Goal: Information Seeking & Learning: Understand process/instructions

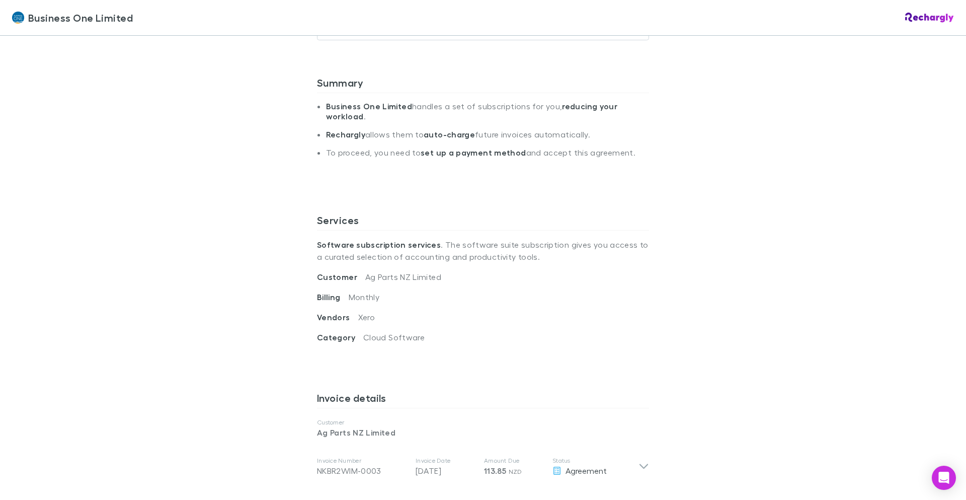
scroll to position [302, 0]
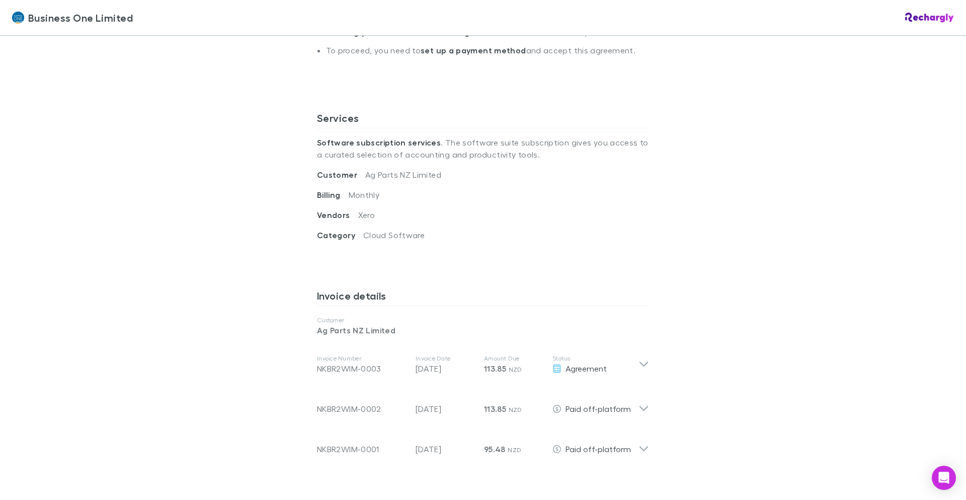
click at [325, 234] on span "Category" at bounding box center [340, 235] width 46 height 10
click at [349, 234] on span "Category" at bounding box center [340, 235] width 46 height 10
drag, startPoint x: 359, startPoint y: 232, endPoint x: 416, endPoint y: 237, distance: 57.5
click at [416, 237] on span "Cloud Software" at bounding box center [393, 235] width 61 height 10
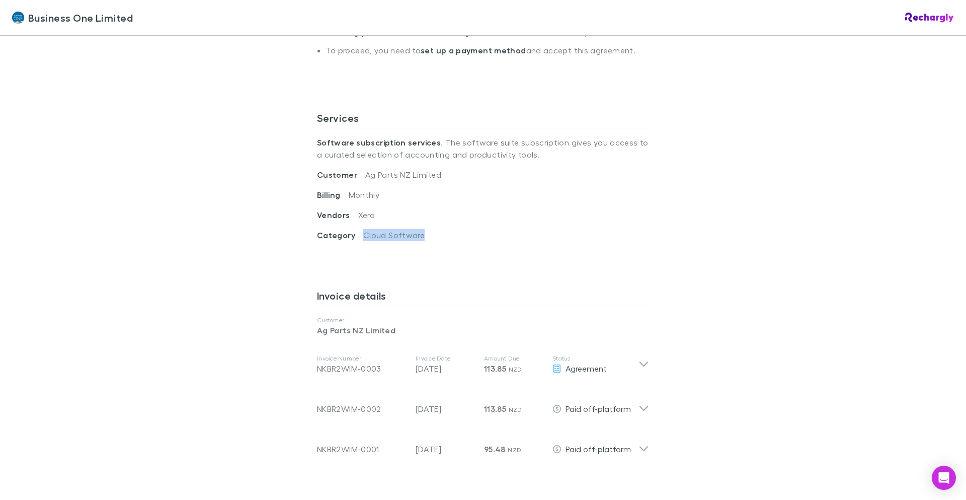
copy span "Cloud Software"
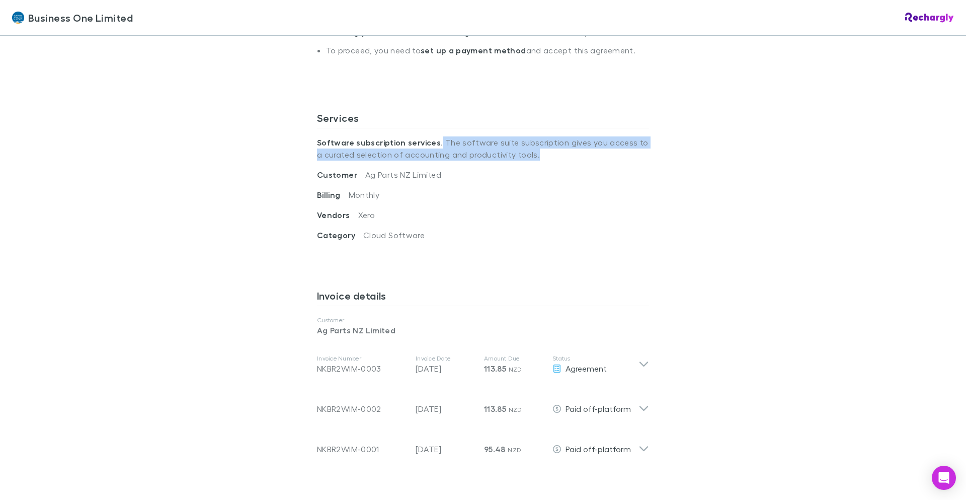
drag, startPoint x: 432, startPoint y: 142, endPoint x: 555, endPoint y: 163, distance: 124.6
click at [555, 163] on p "Software subscription services . The software suite subscription gives you acce…" at bounding box center [483, 148] width 332 height 40
drag, startPoint x: 560, startPoint y: 161, endPoint x: 308, endPoint y: 143, distance: 251.7
click at [308, 143] on div "Business One Limited Software subscriptions agreement Business One Limited has …" at bounding box center [483, 353] width 352 height 1239
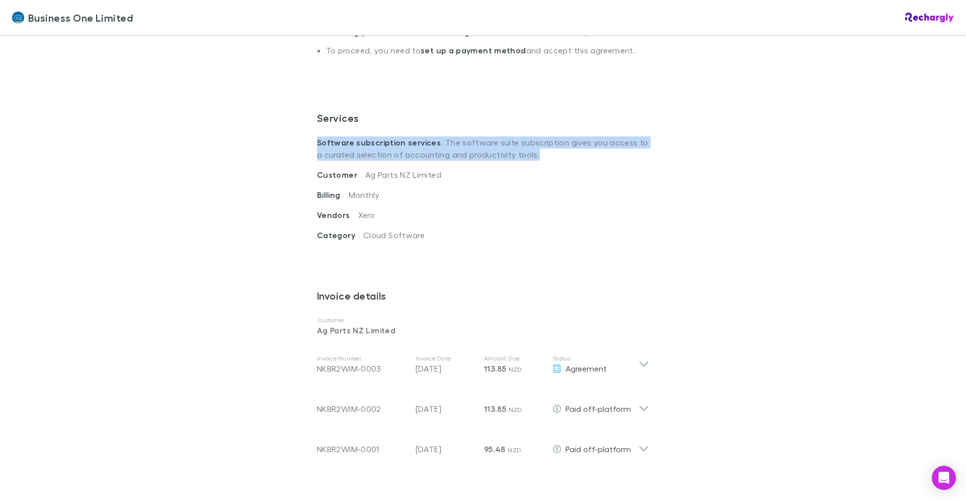
click at [547, 158] on p "Software subscription services . The software suite subscription gives you acce…" at bounding box center [483, 148] width 332 height 40
